Goal: Obtain resource: Obtain resource

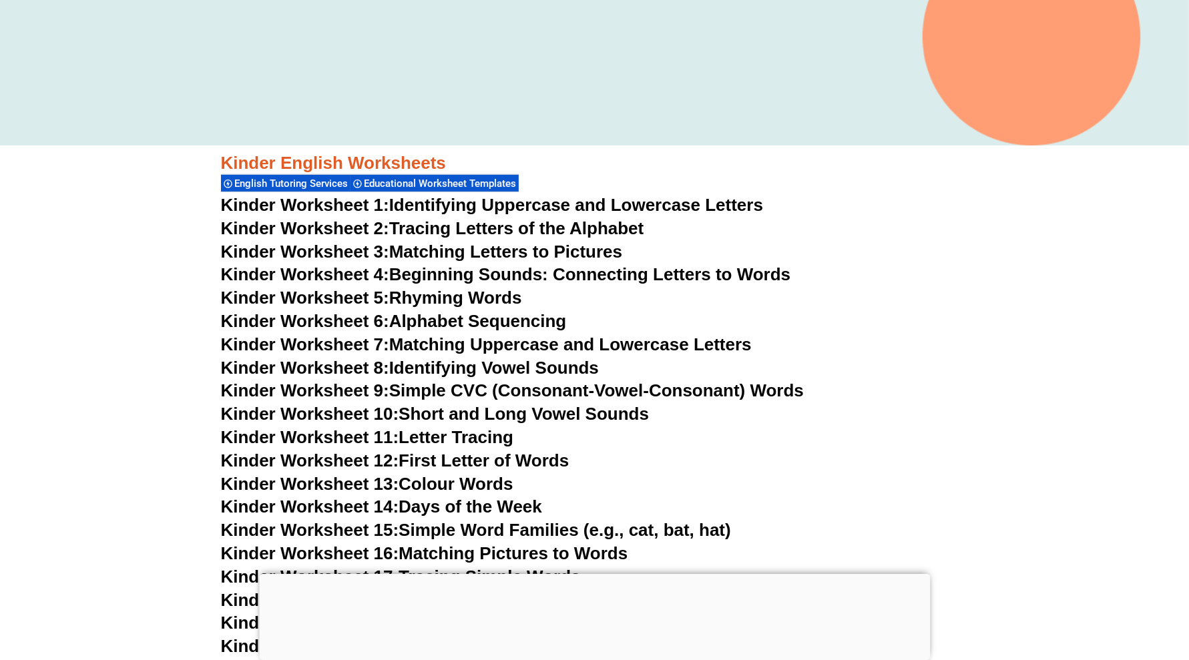
scroll to position [417, 0]
click at [590, 574] on div at bounding box center [594, 574] width 671 height 0
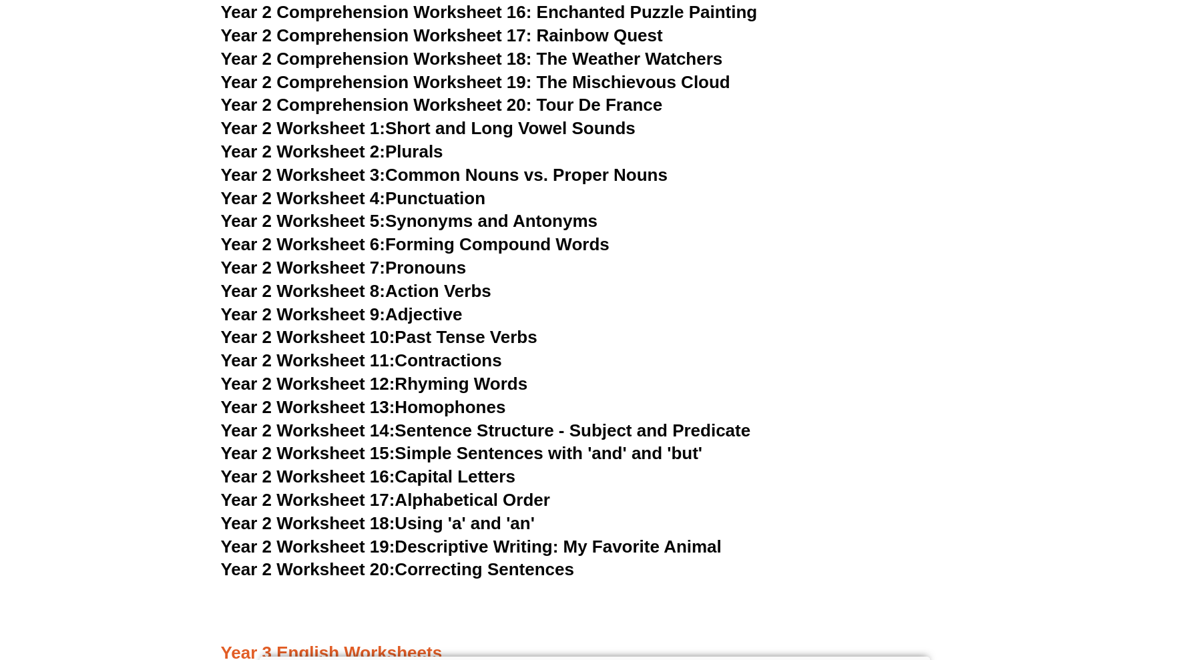
scroll to position [3339, 0]
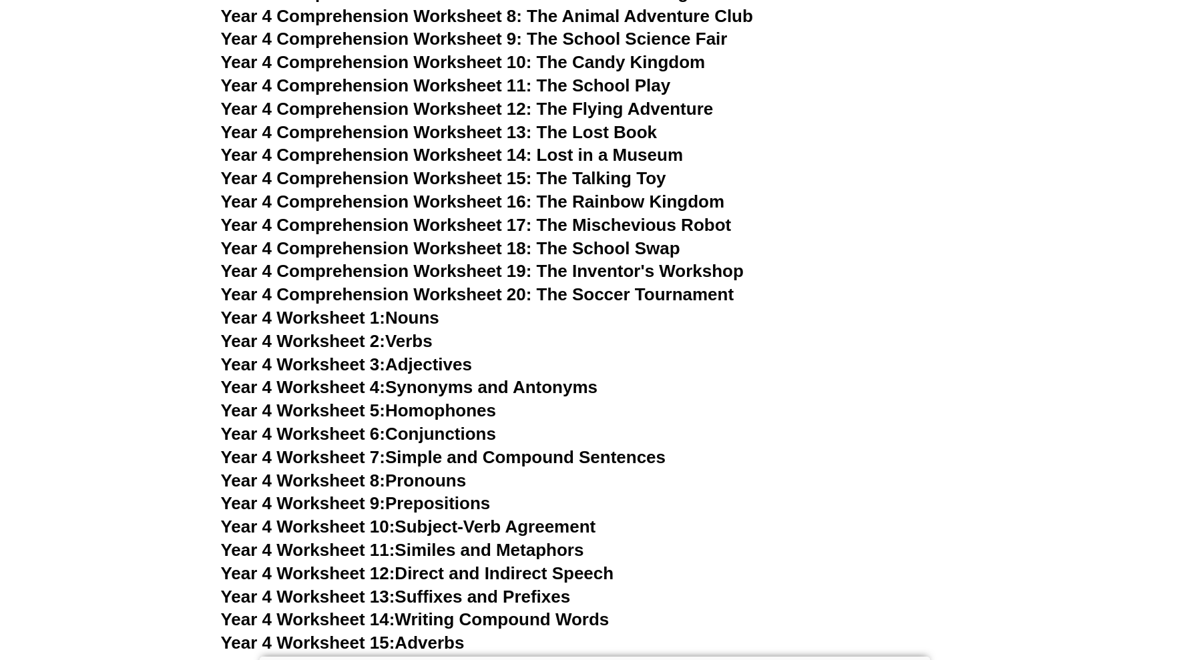
scroll to position [5028, 0]
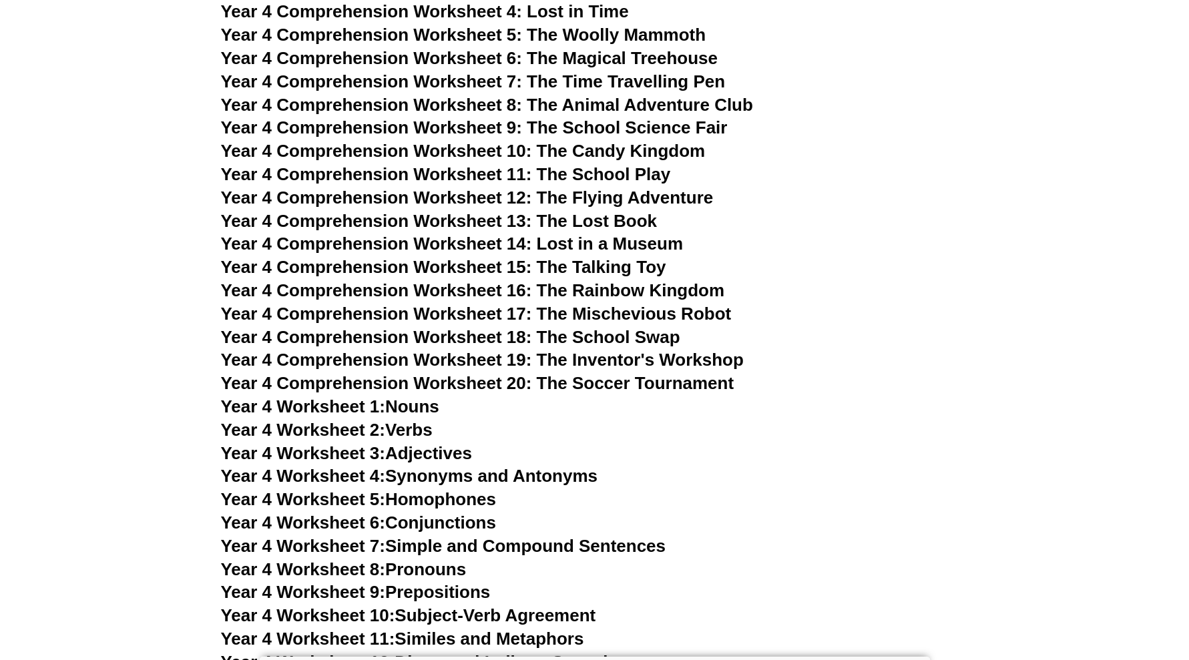
click at [674, 340] on span "Year 4 Comprehension Worksheet 18: The School Swap" at bounding box center [450, 337] width 459 height 20
click at [710, 365] on span "Year 4 Comprehension Worksheet 19: The Inventor's Workshop" at bounding box center [483, 360] width 524 height 20
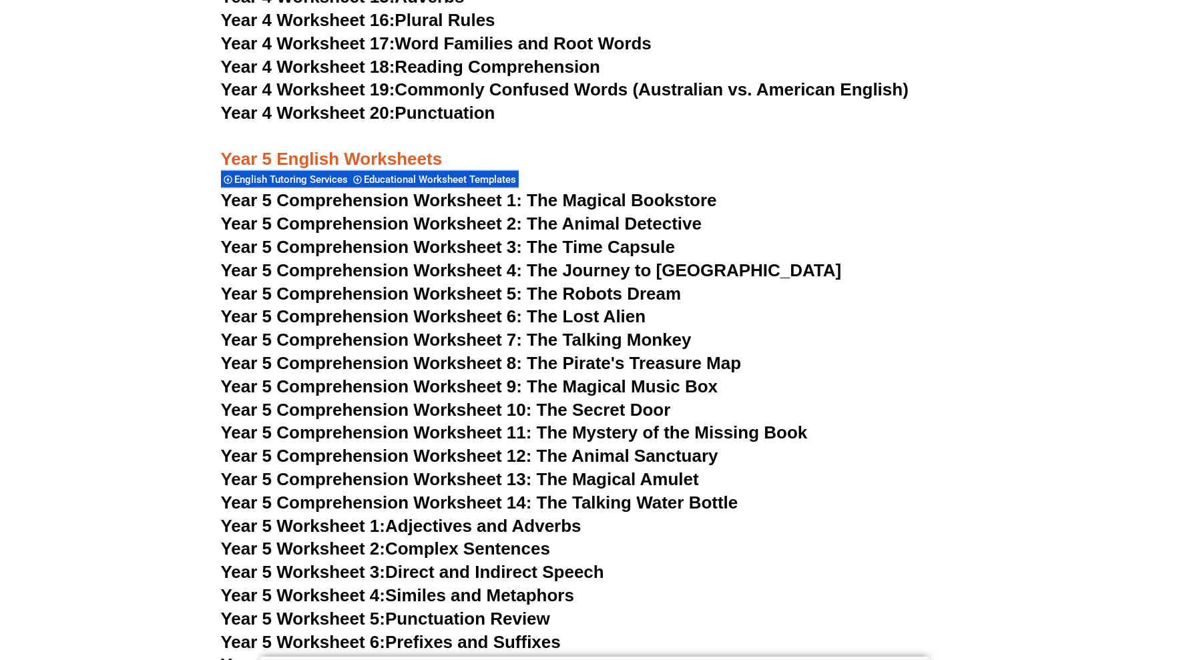
scroll to position [5780, 0]
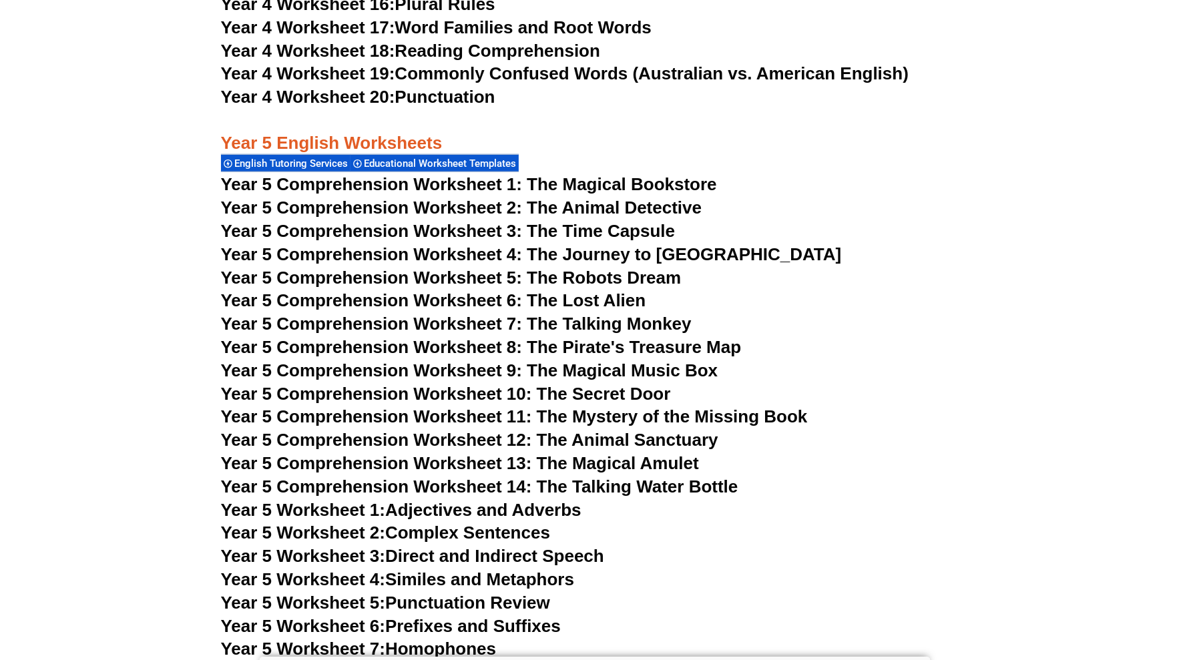
click at [618, 178] on span "Year 5 Comprehension Worksheet 1: The Magical Bookstore" at bounding box center [469, 184] width 496 height 20
click at [628, 228] on span "Year 5 Comprehension Worksheet 3: The Time Capsule" at bounding box center [448, 231] width 455 height 20
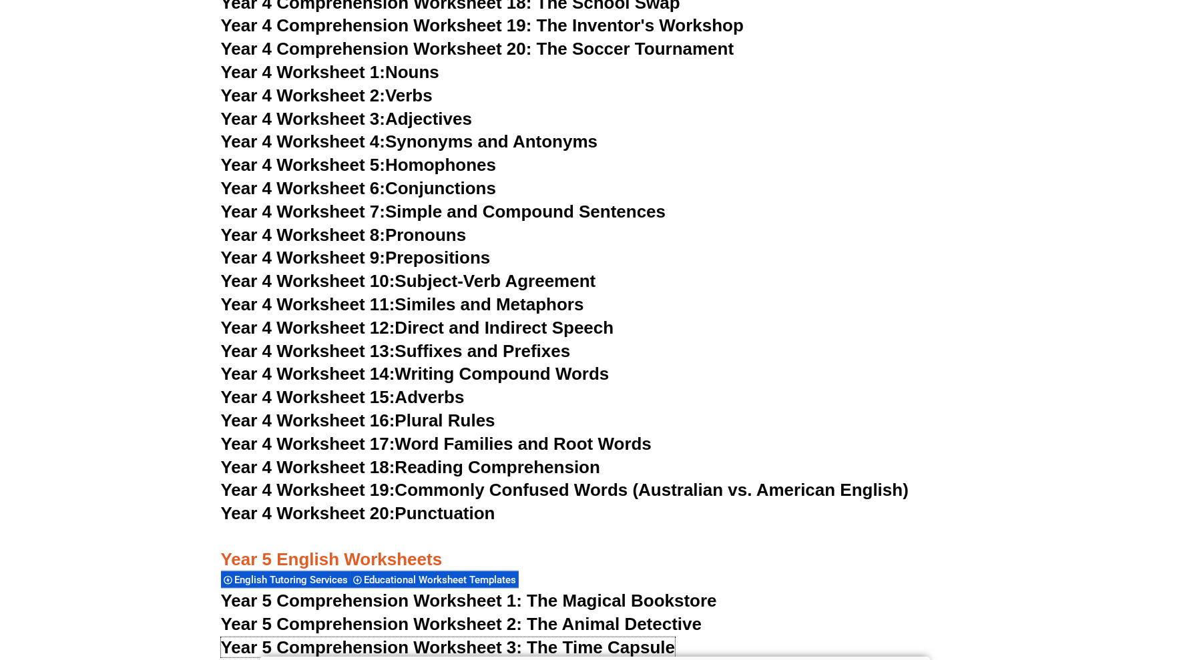
scroll to position [5362, 0]
click at [543, 57] on span "Year 4 Comprehension Worksheet 20: The Soccer Tournament" at bounding box center [478, 49] width 514 height 20
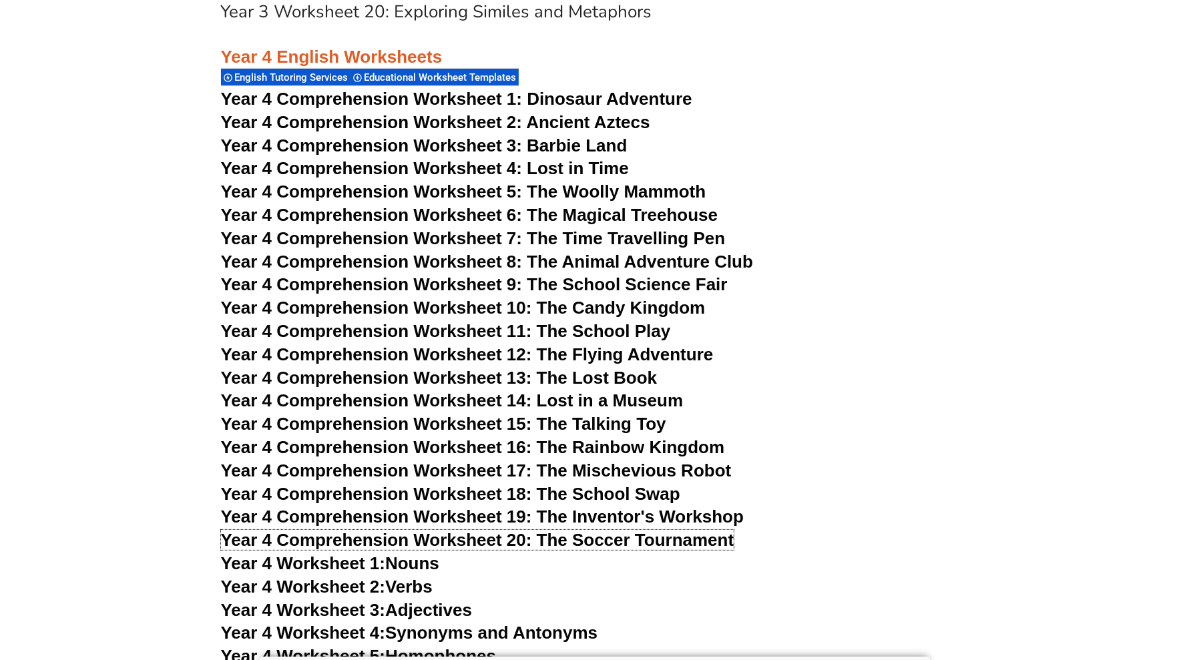
scroll to position [4861, 0]
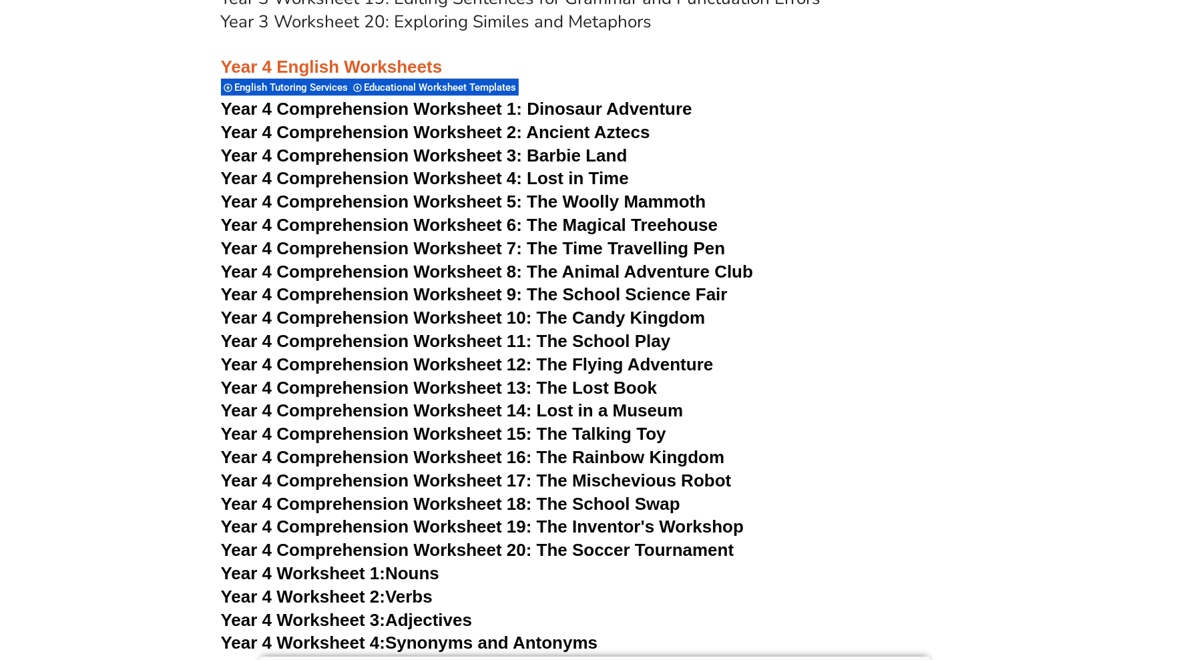
click at [625, 204] on span "Year 4 Comprehension Worksheet 5: The Woolly Mammoth" at bounding box center [463, 202] width 485 height 20
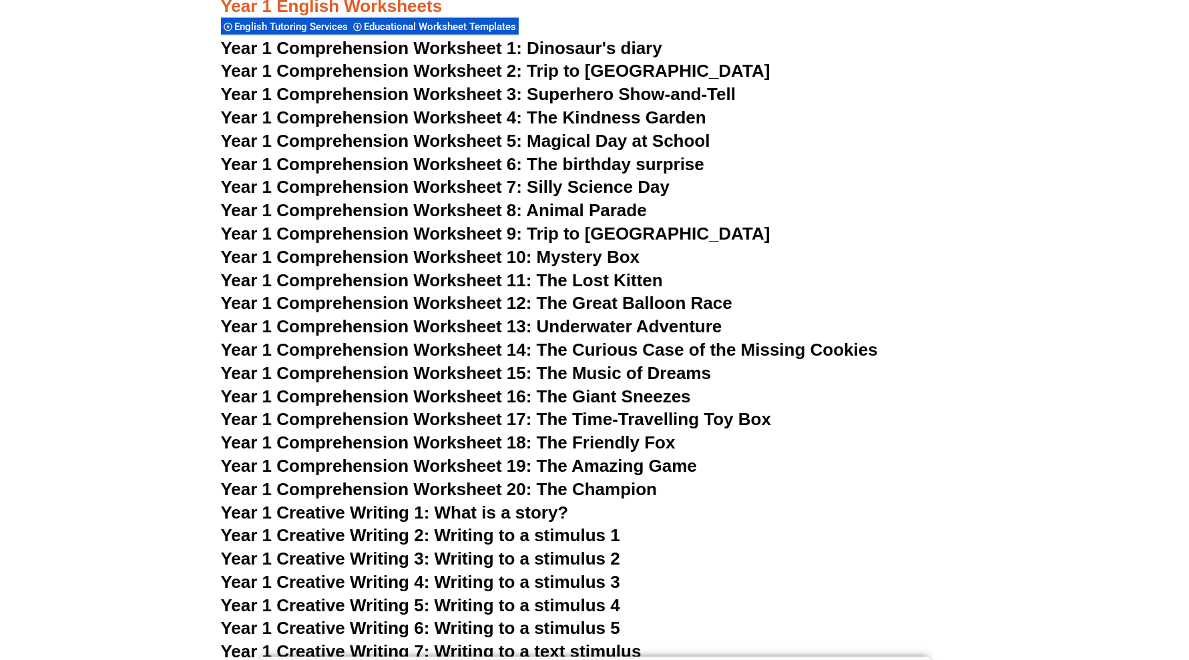
scroll to position [1523, 0]
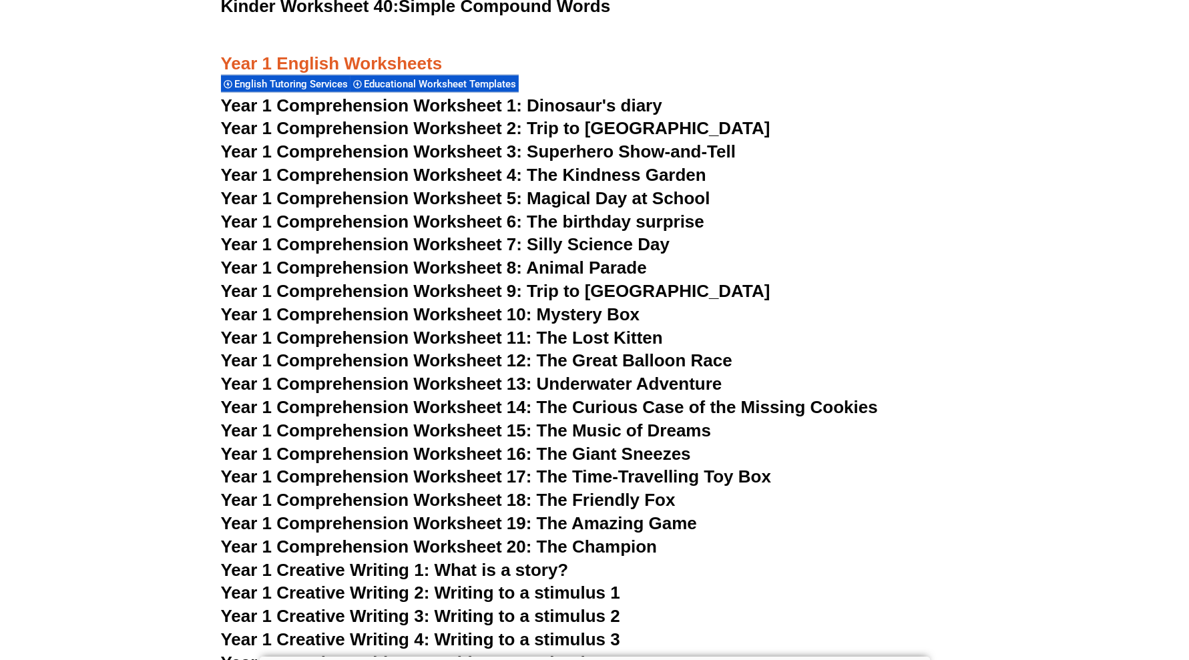
click at [634, 239] on span "Year 1 Comprehension Worksheet 7: Silly Science Day" at bounding box center [445, 244] width 449 height 20
click at [624, 360] on span "Year 1 Comprehension Worksheet 12: The Great Balloon Race" at bounding box center [477, 361] width 512 height 20
click at [647, 386] on span "Year 1 Comprehension Worksheet 13: Underwater Adventure" at bounding box center [472, 384] width 502 height 20
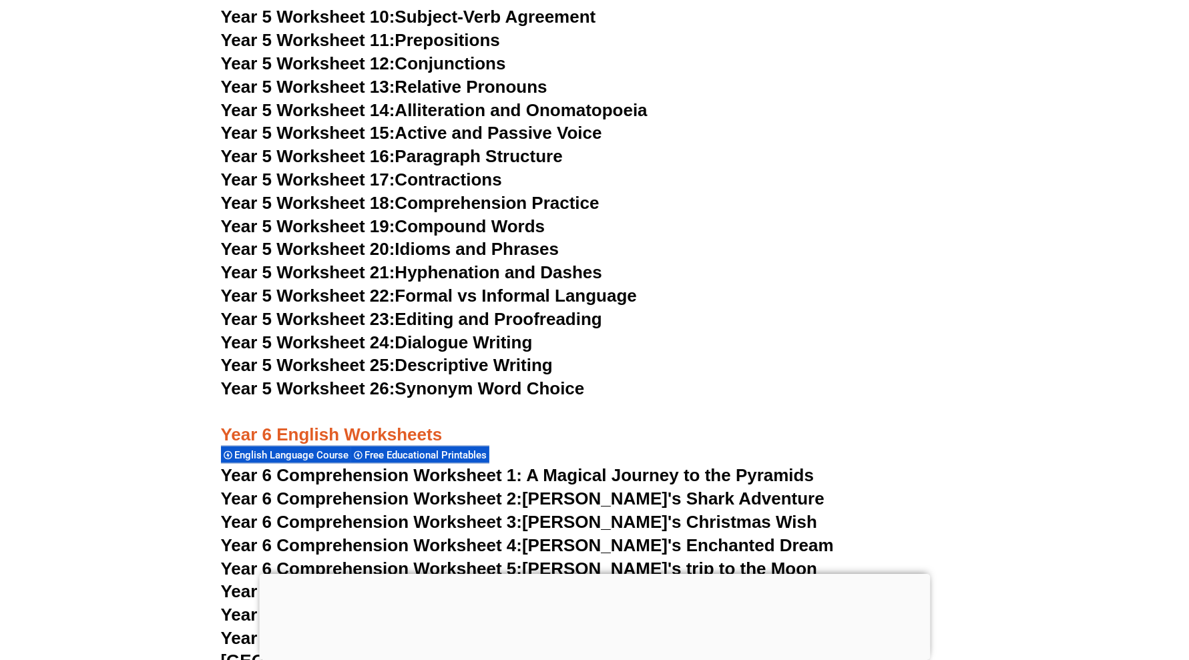
scroll to position [6496, 0]
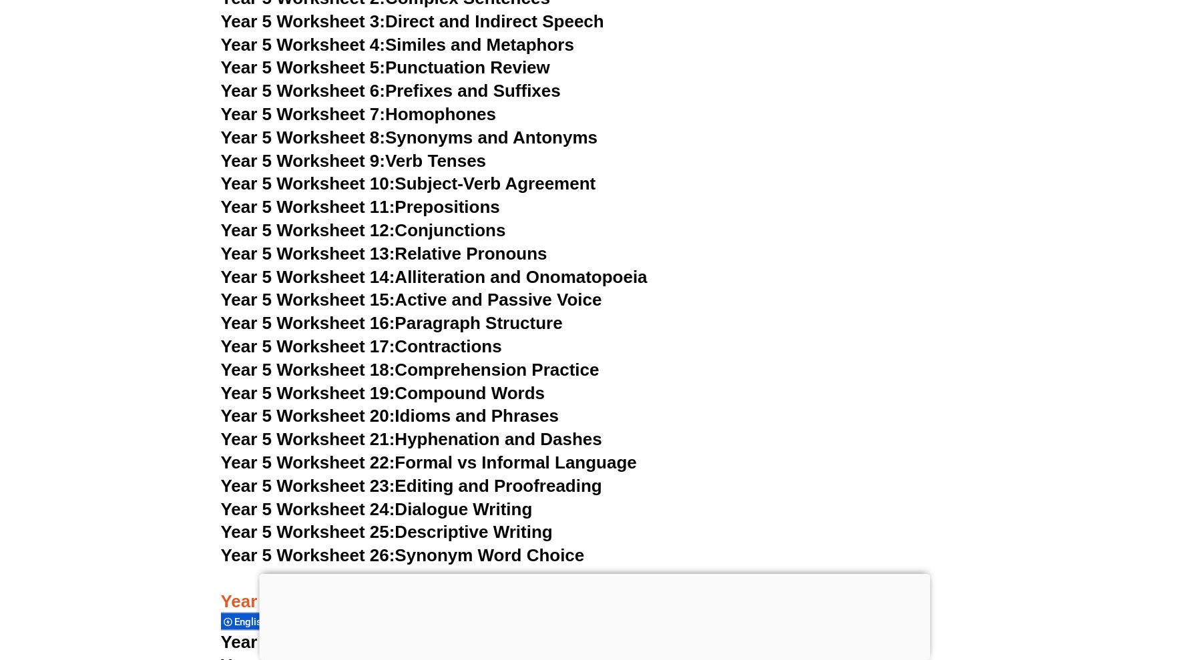
click at [514, 130] on link "Year 5 Worksheet 8: Synonyms and Antonyms" at bounding box center [409, 138] width 377 height 20
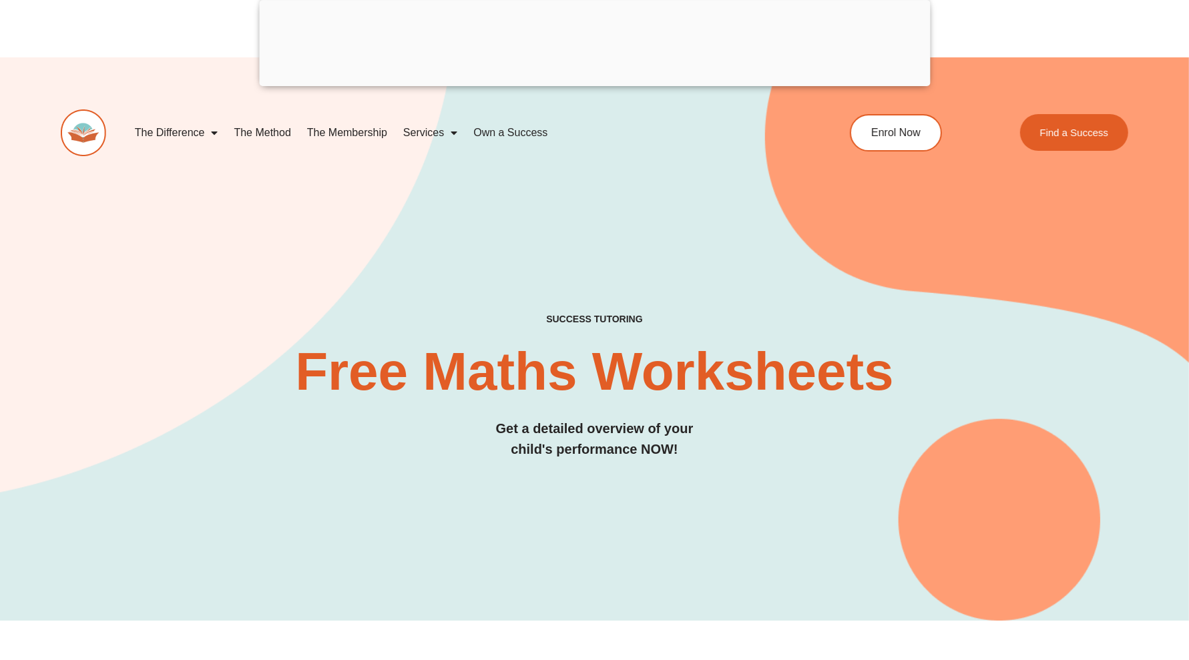
scroll to position [2378, 0]
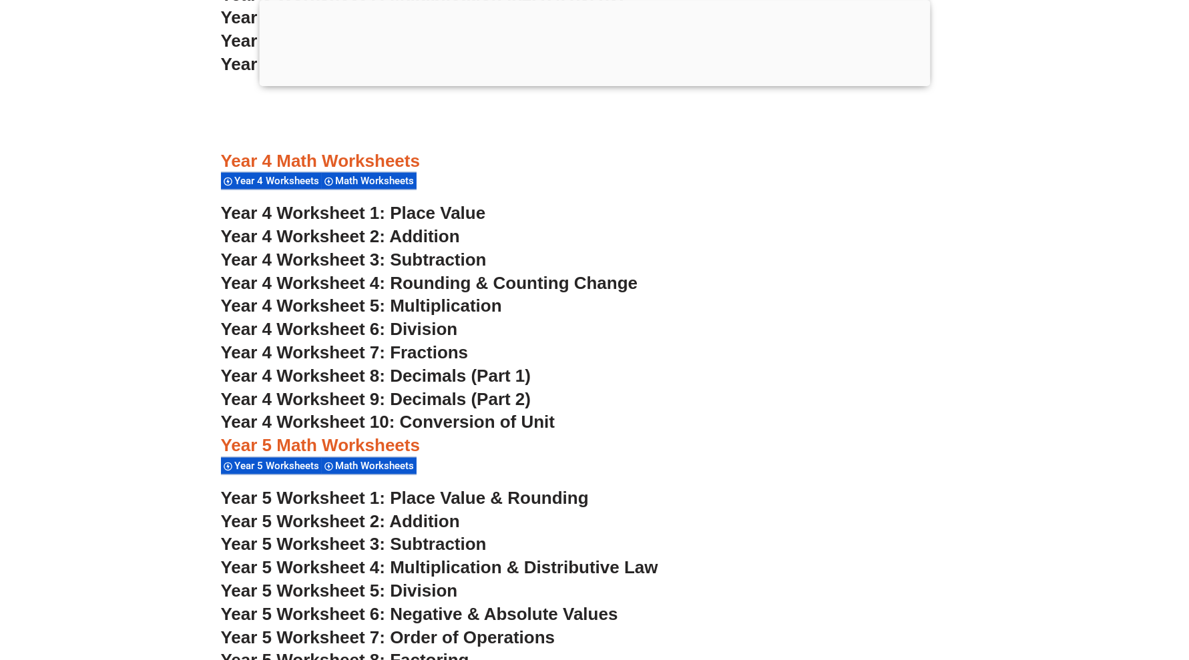
click at [445, 585] on span "Year 5 Worksheet 5: Division" at bounding box center [339, 592] width 237 height 20
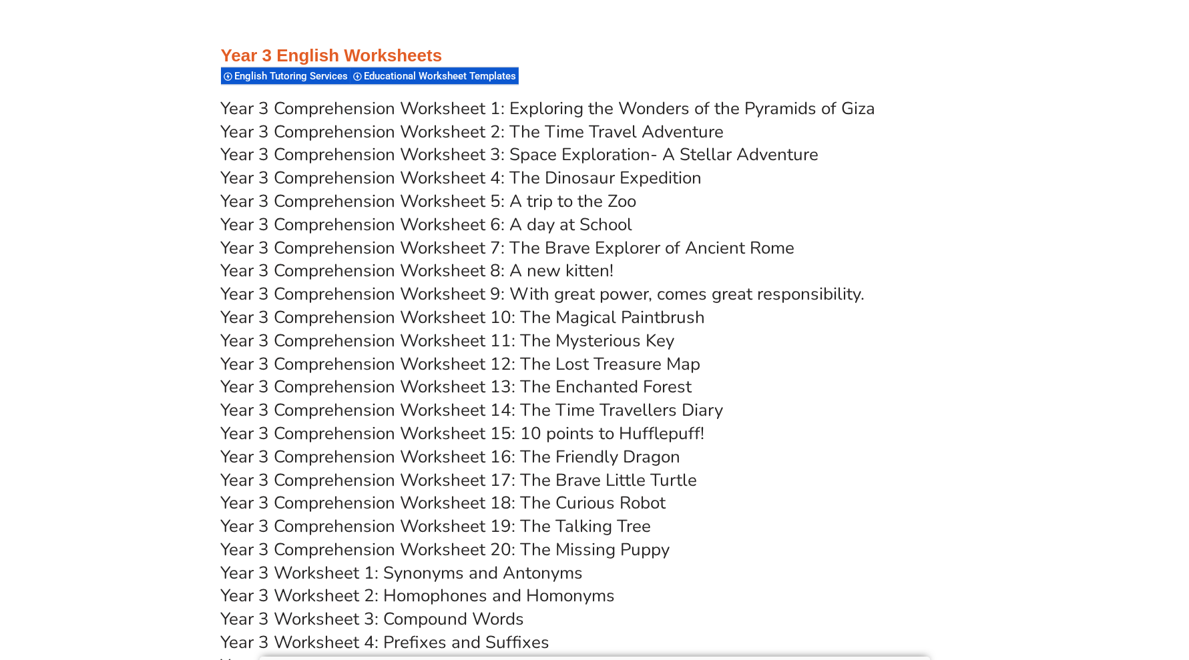
scroll to position [3860, 0]
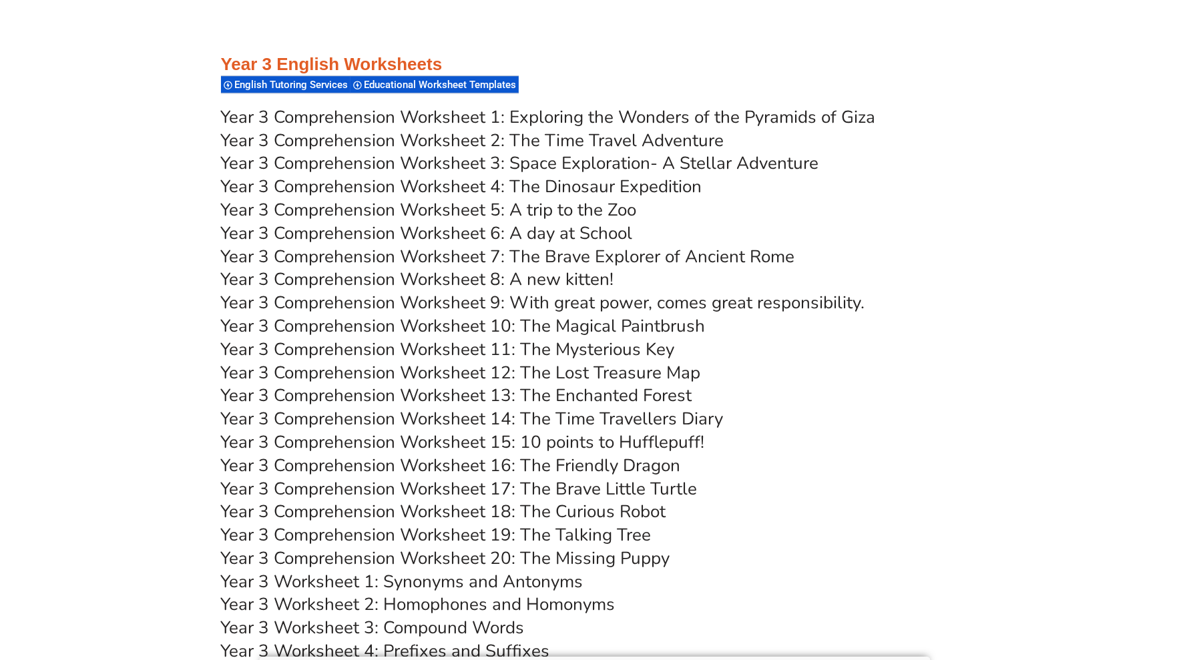
click at [497, 160] on link "Year 3 Comprehension Worksheet 3: Space Exploration- A Stellar Adventure" at bounding box center [520, 163] width 598 height 23
click at [535, 369] on link "Year 3 Comprehension Worksheet 12: The Lost Treasure Map" at bounding box center [461, 372] width 480 height 23
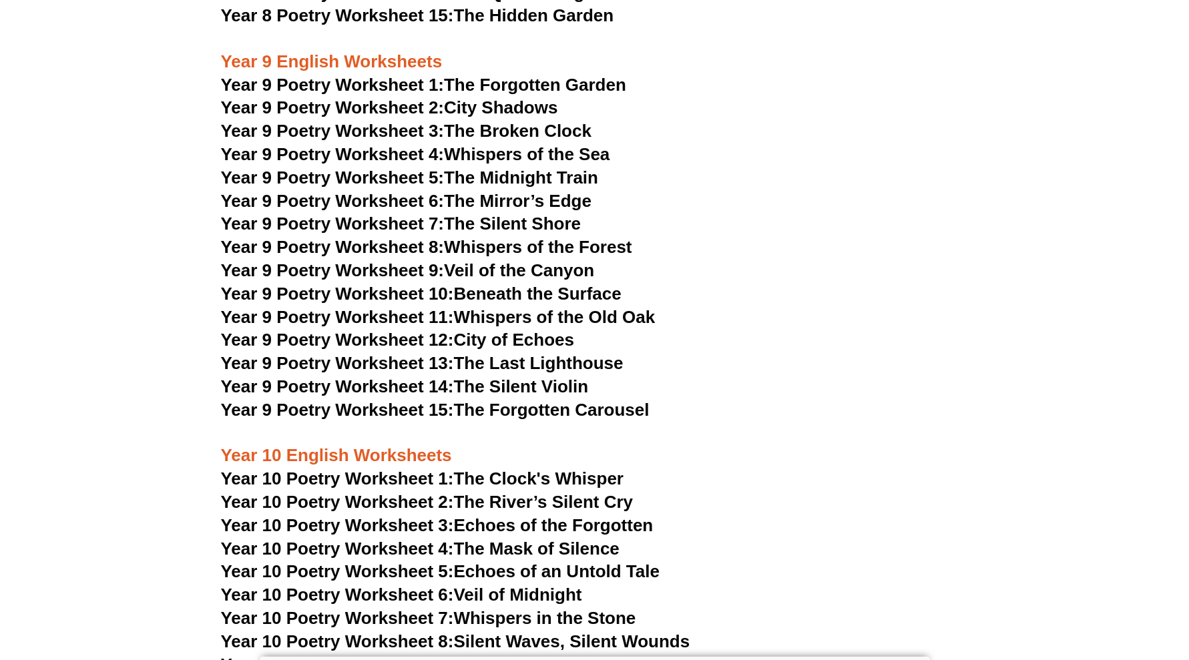
scroll to position [8618, 0]
